Goal: Entertainment & Leisure: Consume media (video, audio)

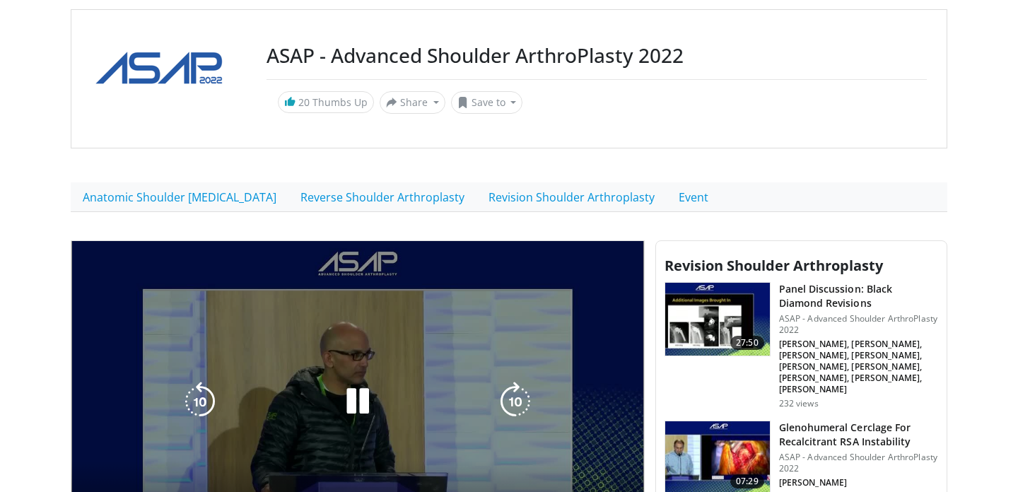
scroll to position [192, 0]
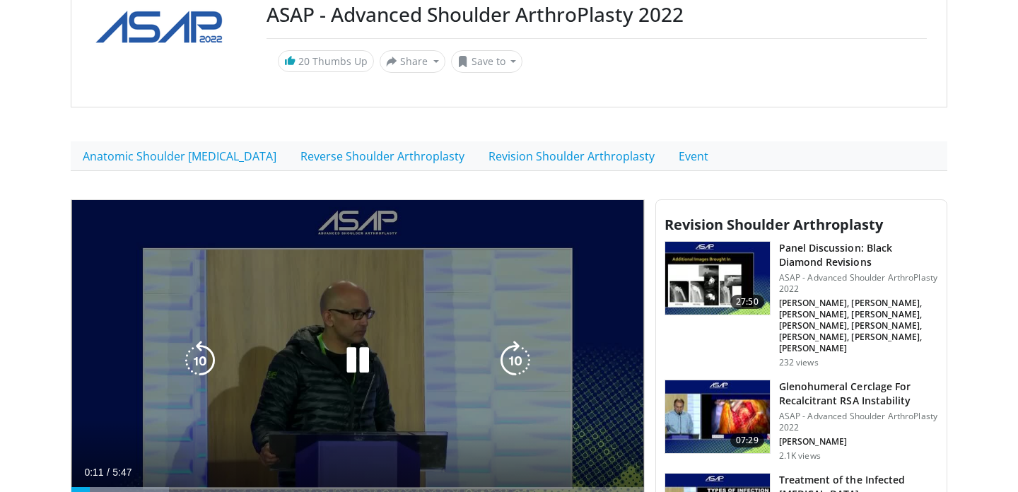
click at [358, 363] on icon "Video Player" at bounding box center [358, 361] width 40 height 40
click at [359, 363] on icon "Video Player" at bounding box center [358, 361] width 40 height 40
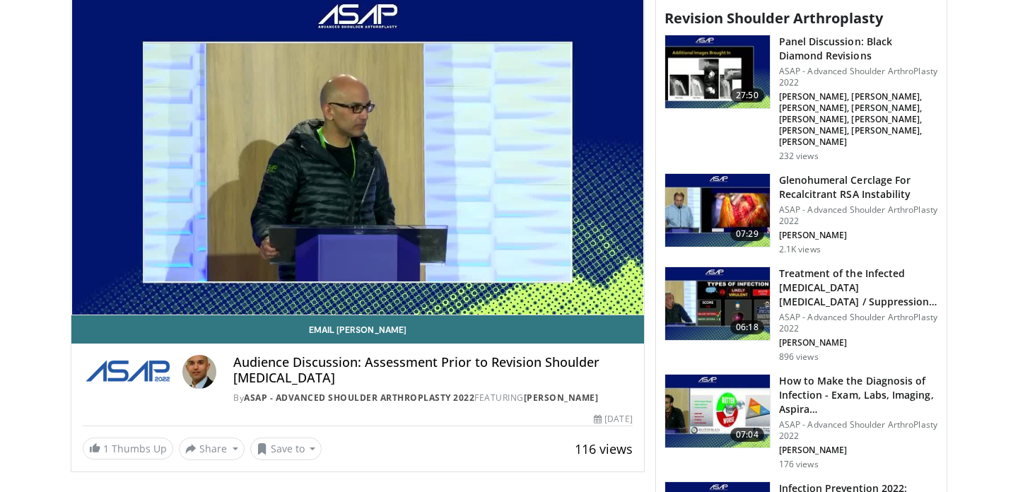
scroll to position [399, 0]
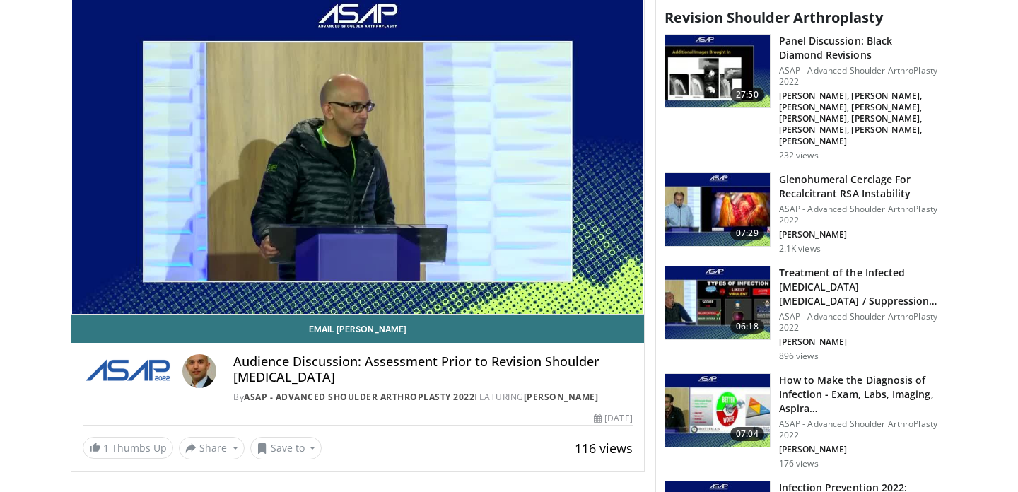
click at [360, 150] on div "10 seconds Tap to unmute" at bounding box center [357, 154] width 573 height 322
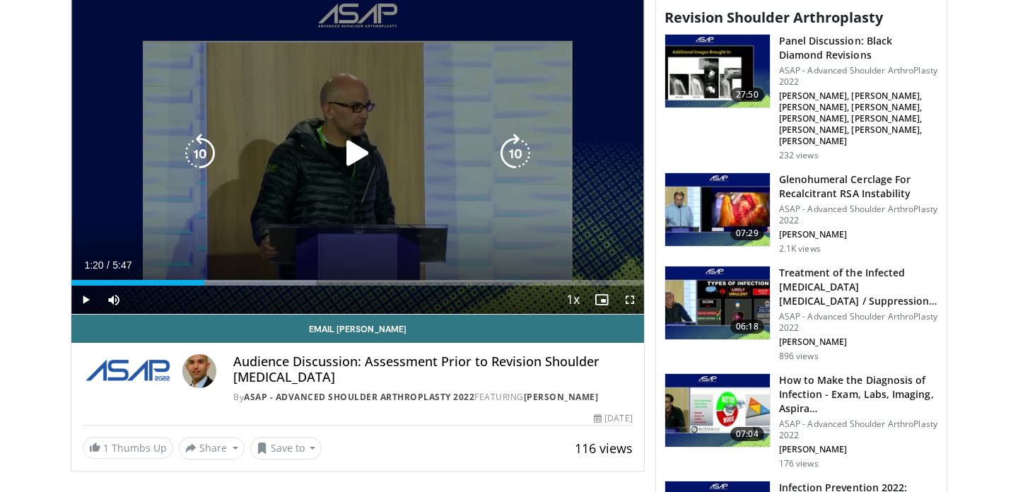
click at [351, 158] on icon "Video Player" at bounding box center [358, 154] width 40 height 40
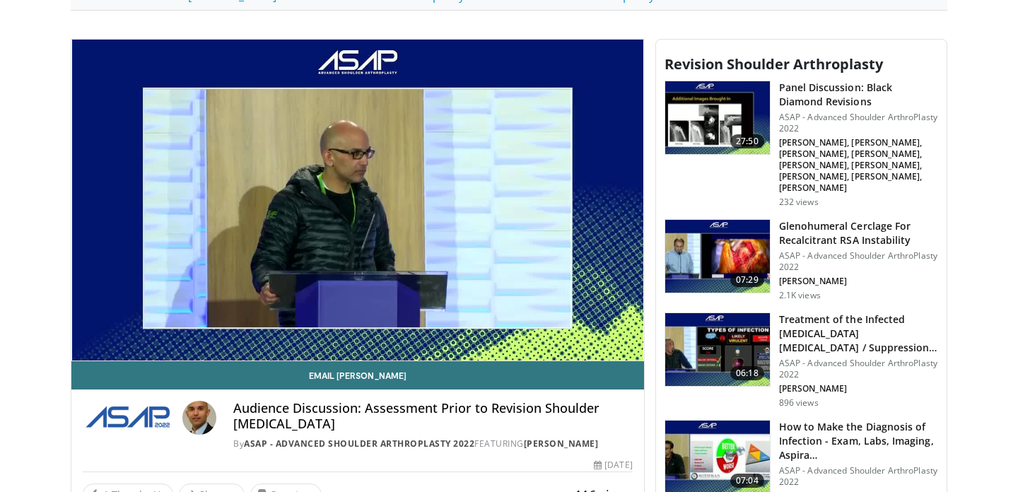
scroll to position [358, 0]
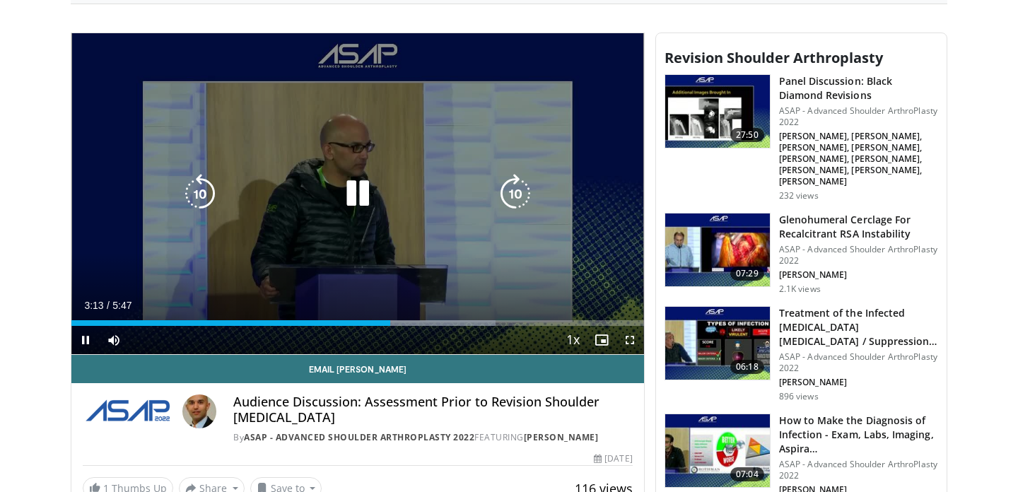
click at [354, 196] on icon "Video Player" at bounding box center [358, 194] width 40 height 40
